Goal: Task Accomplishment & Management: Complete application form

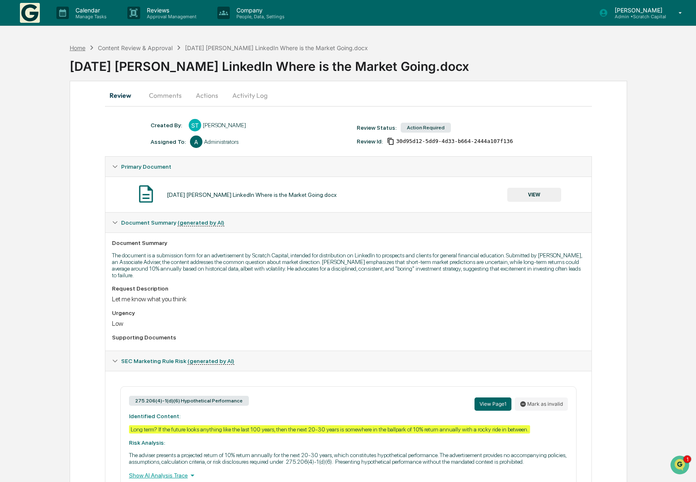
click at [82, 47] on div "Home" at bounding box center [78, 47] width 16 height 7
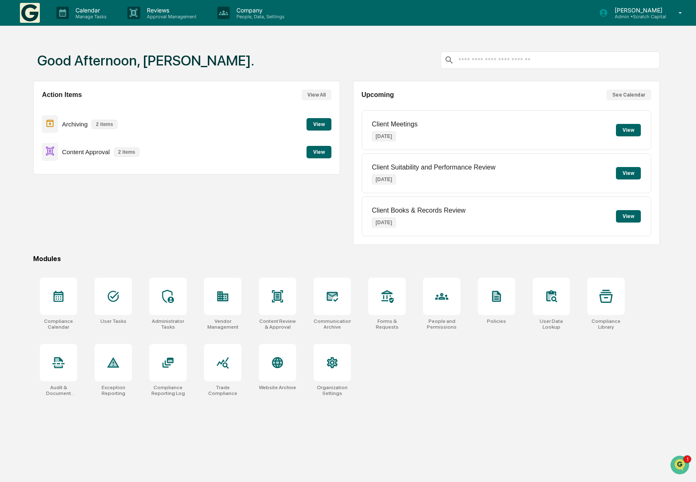
click at [325, 156] on button "View" at bounding box center [318, 152] width 25 height 12
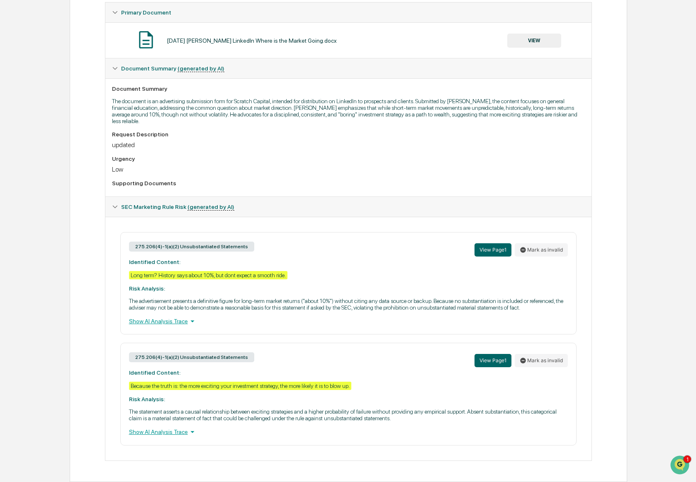
scroll to position [170, 0]
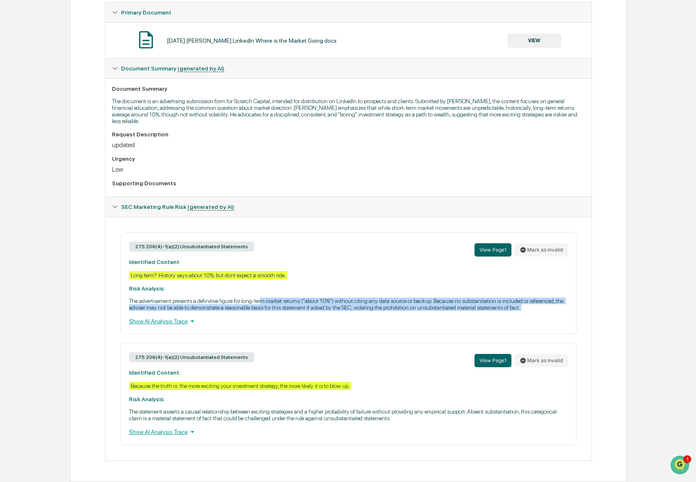
drag, startPoint x: 267, startPoint y: 309, endPoint x: 282, endPoint y: 291, distance: 23.2
click at [282, 291] on div "275.206(4)-1(a)(2) Unsubstantiated Statements View Page 1 Mark as invalid Ident…" at bounding box center [348, 283] width 456 height 102
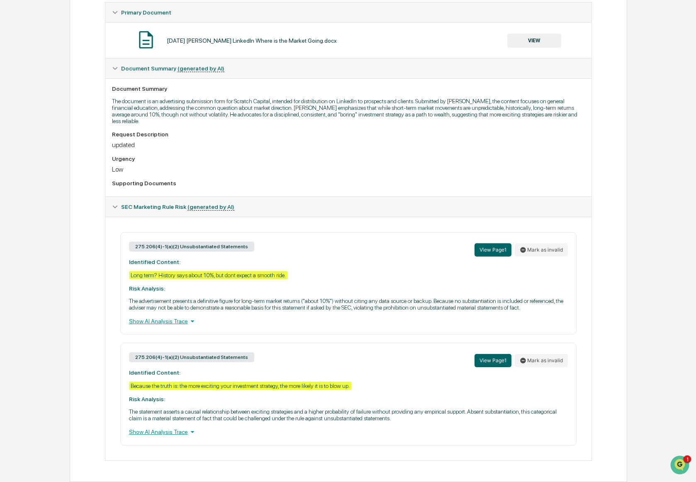
click at [244, 415] on p "The statement asserts a causal relationship between exciting strategies and a h…" at bounding box center [348, 414] width 439 height 13
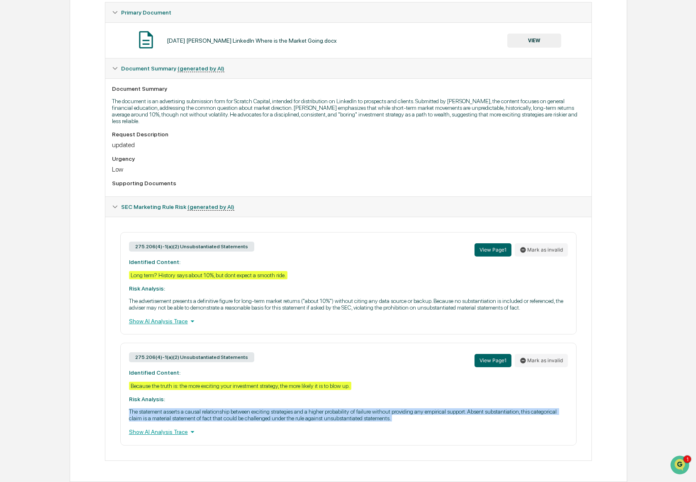
click at [244, 415] on p "The statement asserts a causal relationship between exciting strategies and a h…" at bounding box center [348, 414] width 439 height 13
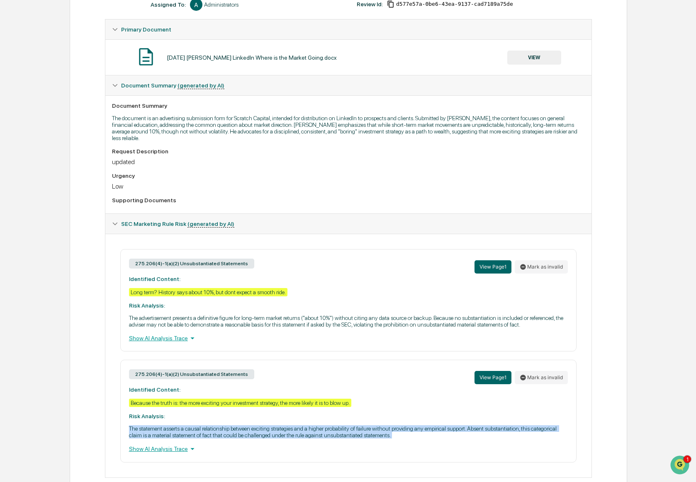
scroll to position [2, 0]
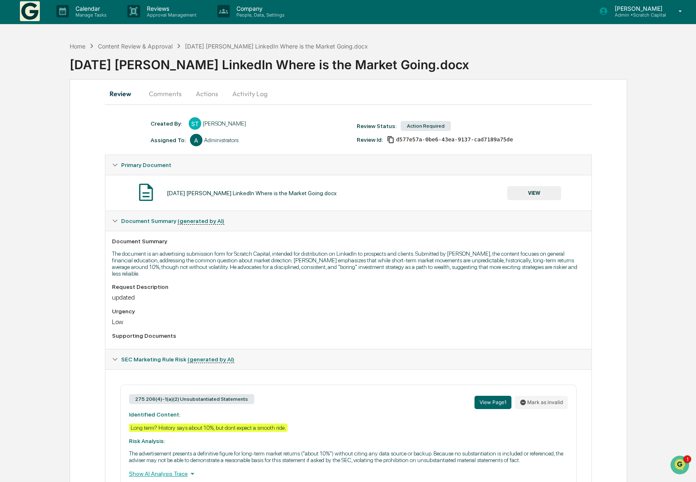
click at [211, 97] on button "Actions" at bounding box center [206, 94] width 37 height 20
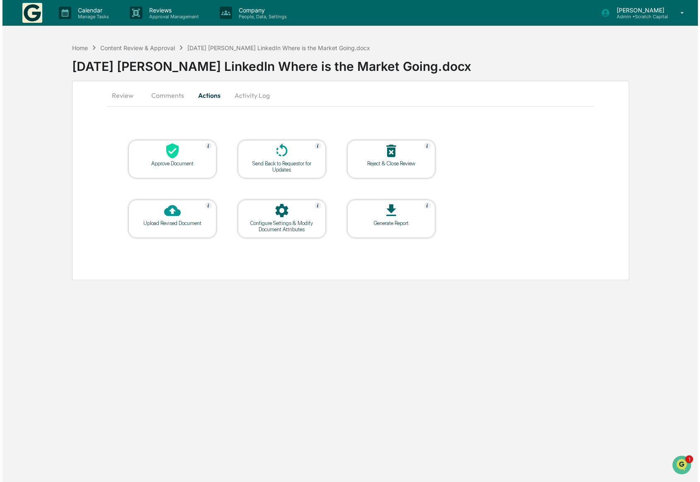
scroll to position [0, 0]
click at [180, 159] on div at bounding box center [170, 152] width 83 height 18
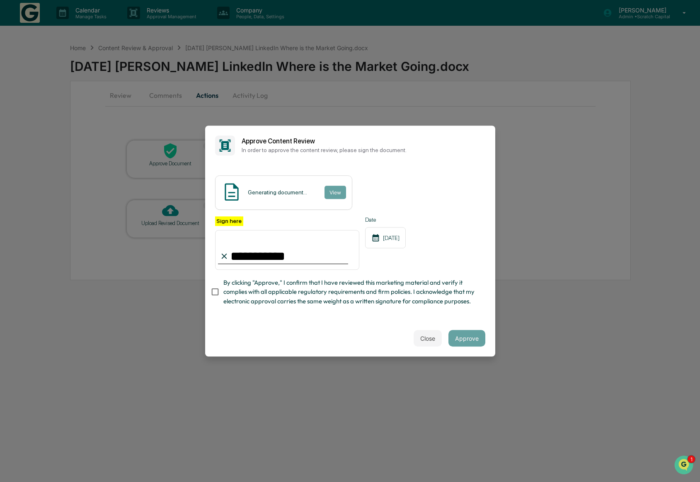
type input "**********"
click at [404, 296] on span "By clicking "Approve," I confirm that I have reviewed this marketing material a…" at bounding box center [350, 292] width 255 height 28
click at [461, 344] on button "Approve" at bounding box center [467, 338] width 37 height 17
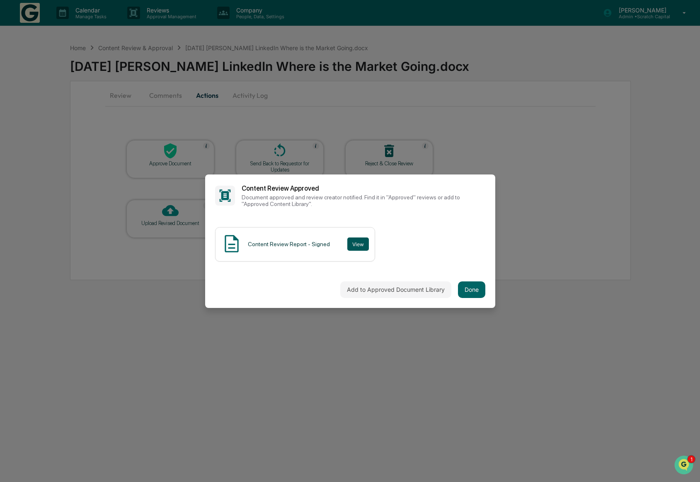
click at [359, 245] on button "View" at bounding box center [358, 244] width 22 height 13
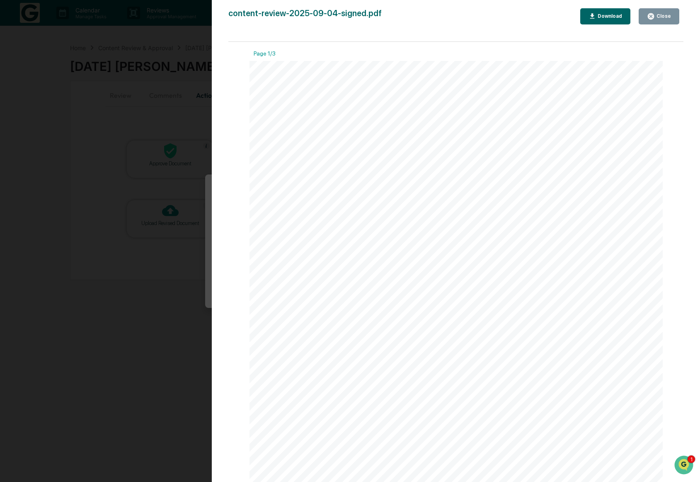
click at [604, 16] on div "Download" at bounding box center [609, 16] width 26 height 6
drag, startPoint x: 364, startPoint y: 197, endPoint x: 368, endPoint y: 188, distance: 10.2
click at [364, 196] on div "Scratch Capital Content Review This document provides a comprehensive record of…" at bounding box center [457, 353] width 414 height 585
click at [656, 17] on div "Close" at bounding box center [663, 16] width 16 height 6
